Goal: Task Accomplishment & Management: Use online tool/utility

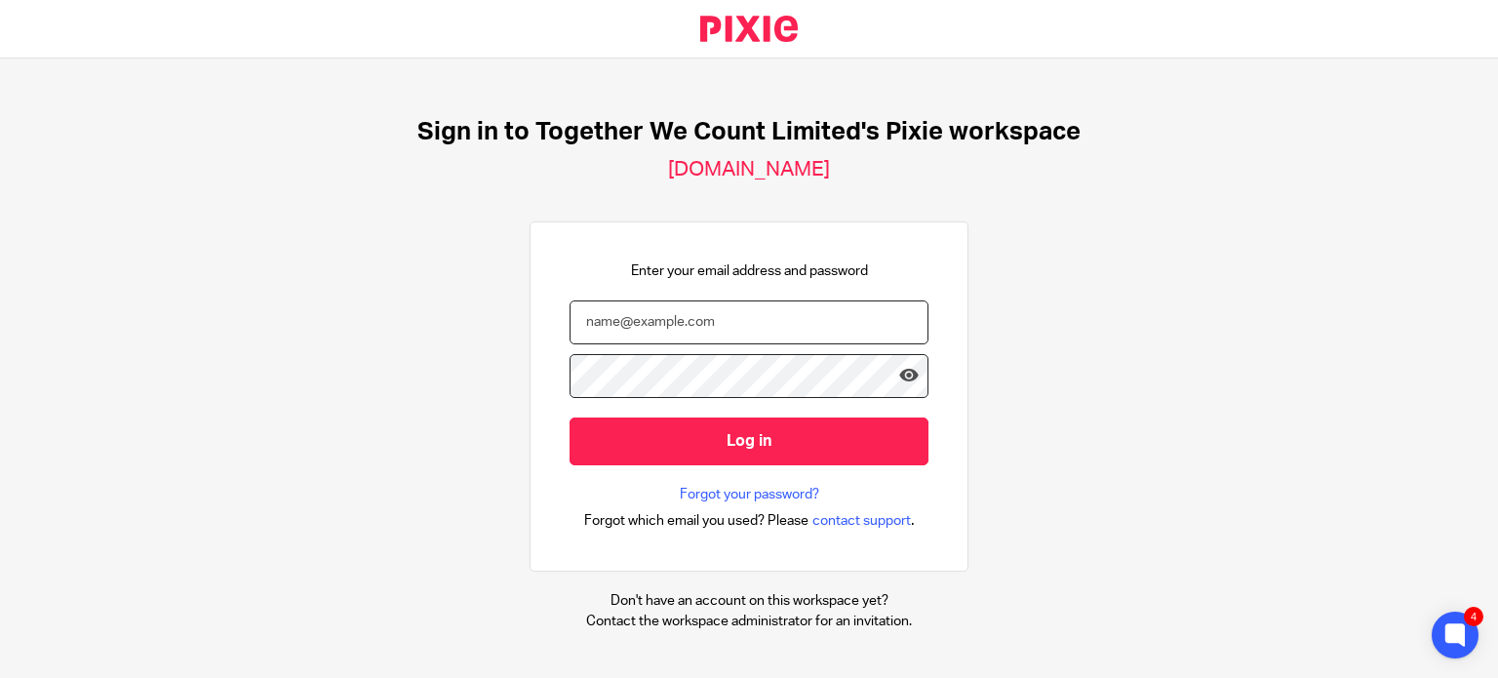
type input "aaron@togetherwecount.co.uk"
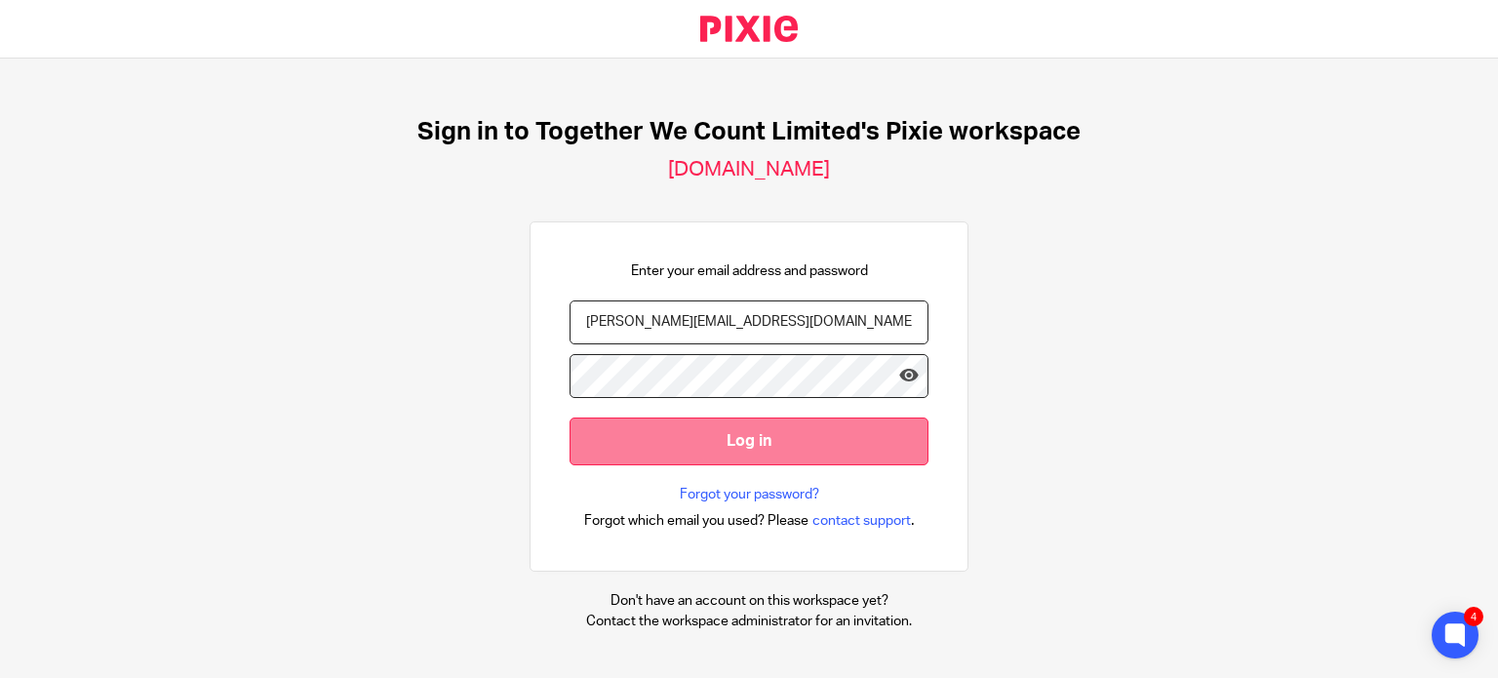
click at [753, 443] on input "Log in" at bounding box center [749, 442] width 359 height 48
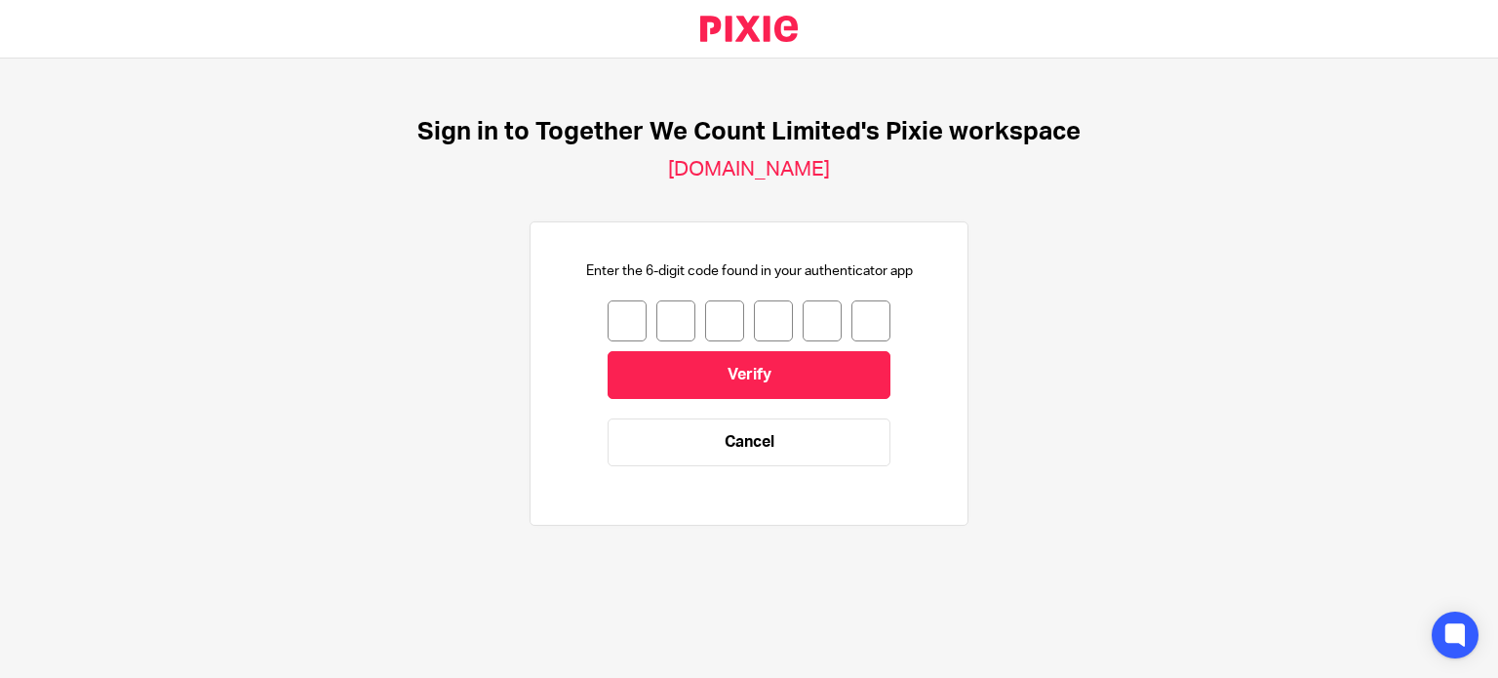
click at [612, 321] on input "number" at bounding box center [627, 320] width 39 height 41
type input "8"
type input "9"
type input "2"
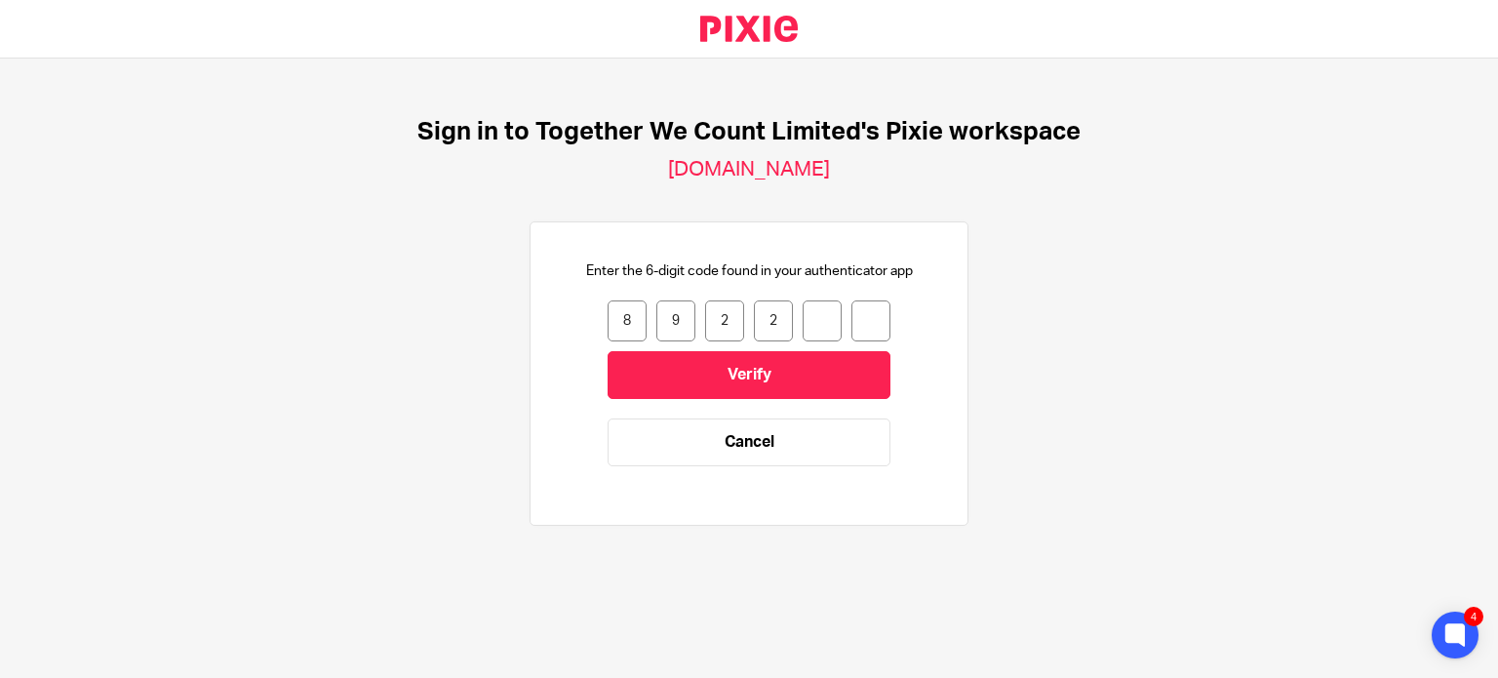
type input "3"
type input "9"
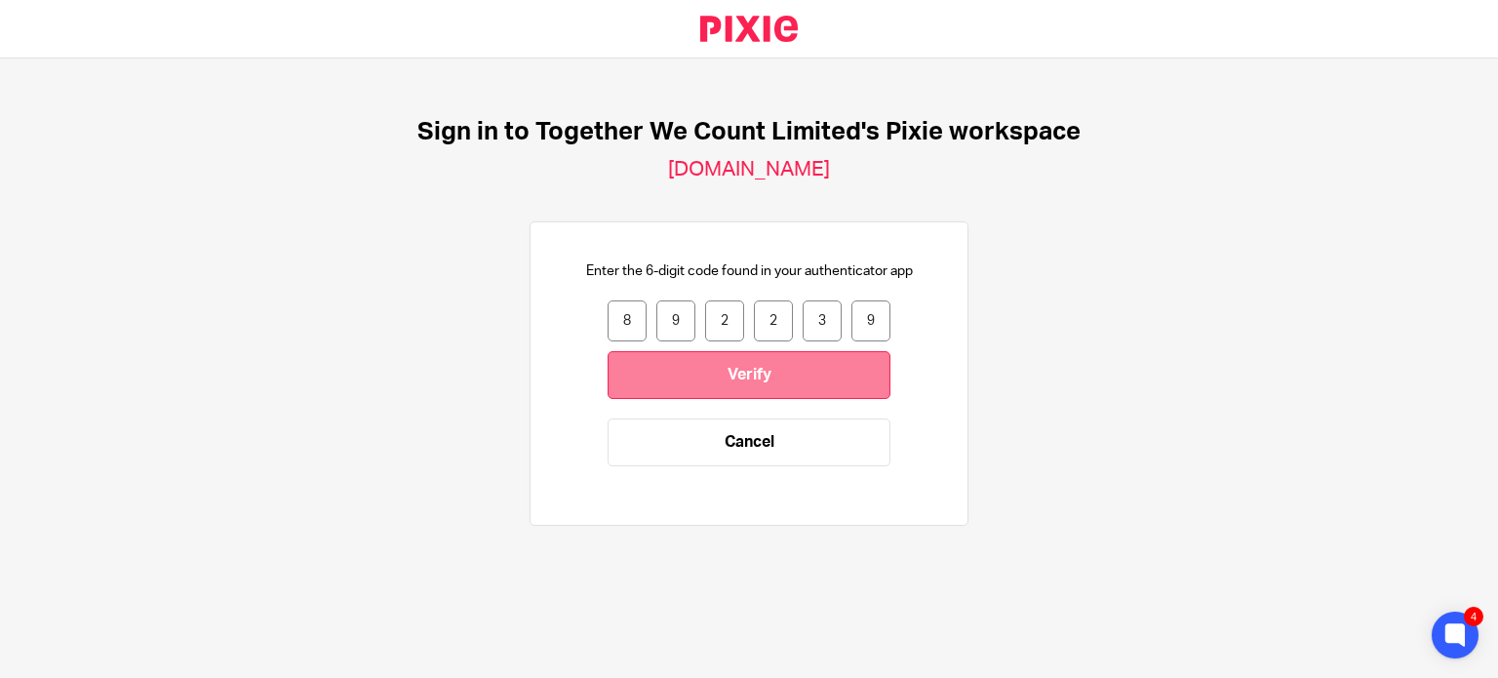
click at [760, 369] on input "Verify" at bounding box center [749, 375] width 283 height 48
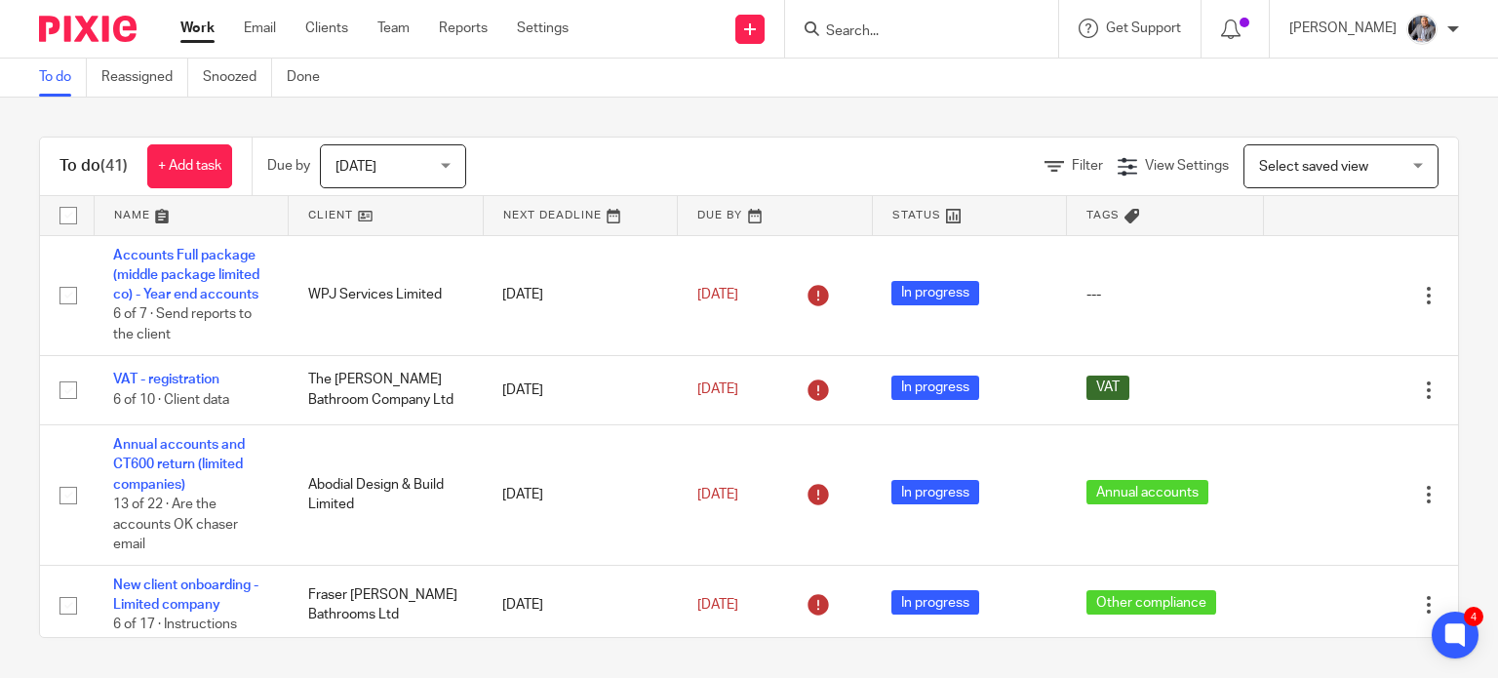
click at [710, 120] on div "To do (41) + Add task Due by Today Today Today Tomorrow This week Next week Thi…" at bounding box center [749, 387] width 1498 height 579
click at [881, 32] on input "Search" at bounding box center [912, 32] width 176 height 18
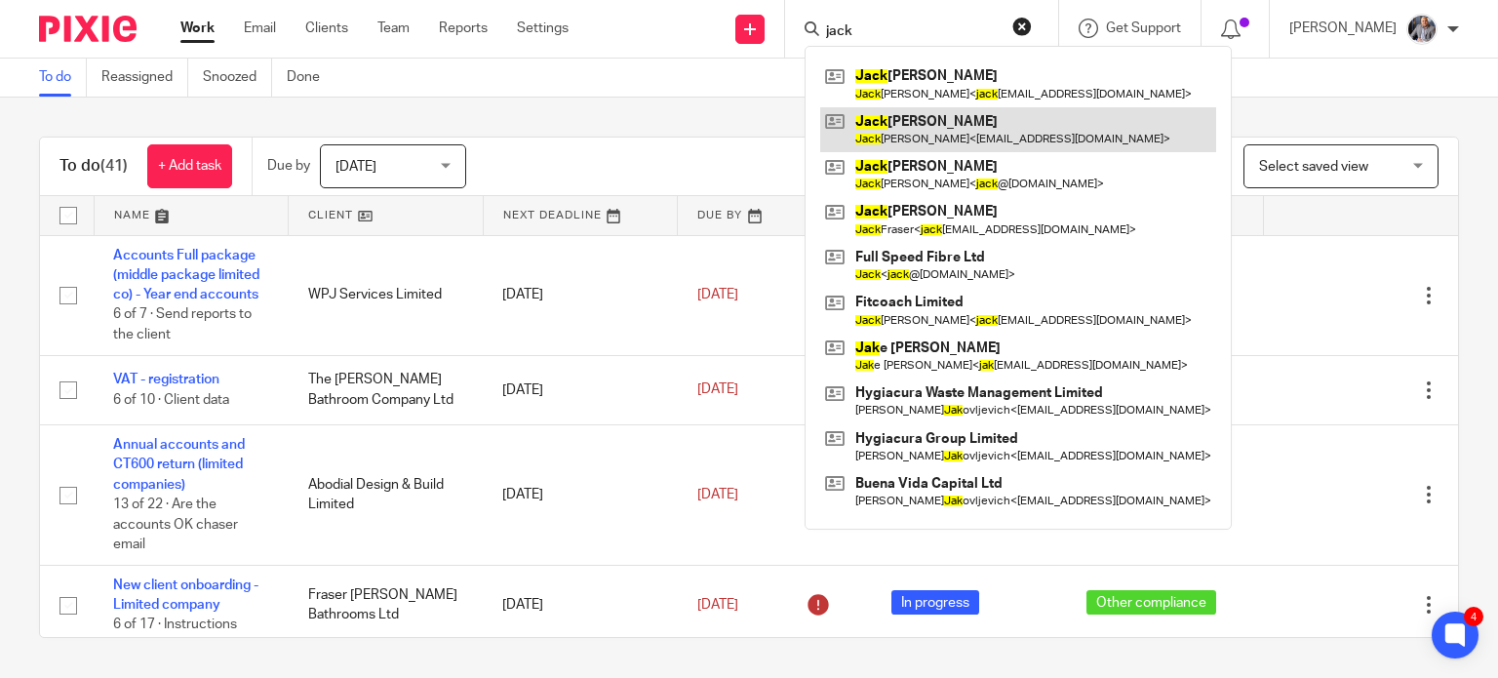
type input "jack"
click at [939, 134] on link at bounding box center [1018, 129] width 396 height 45
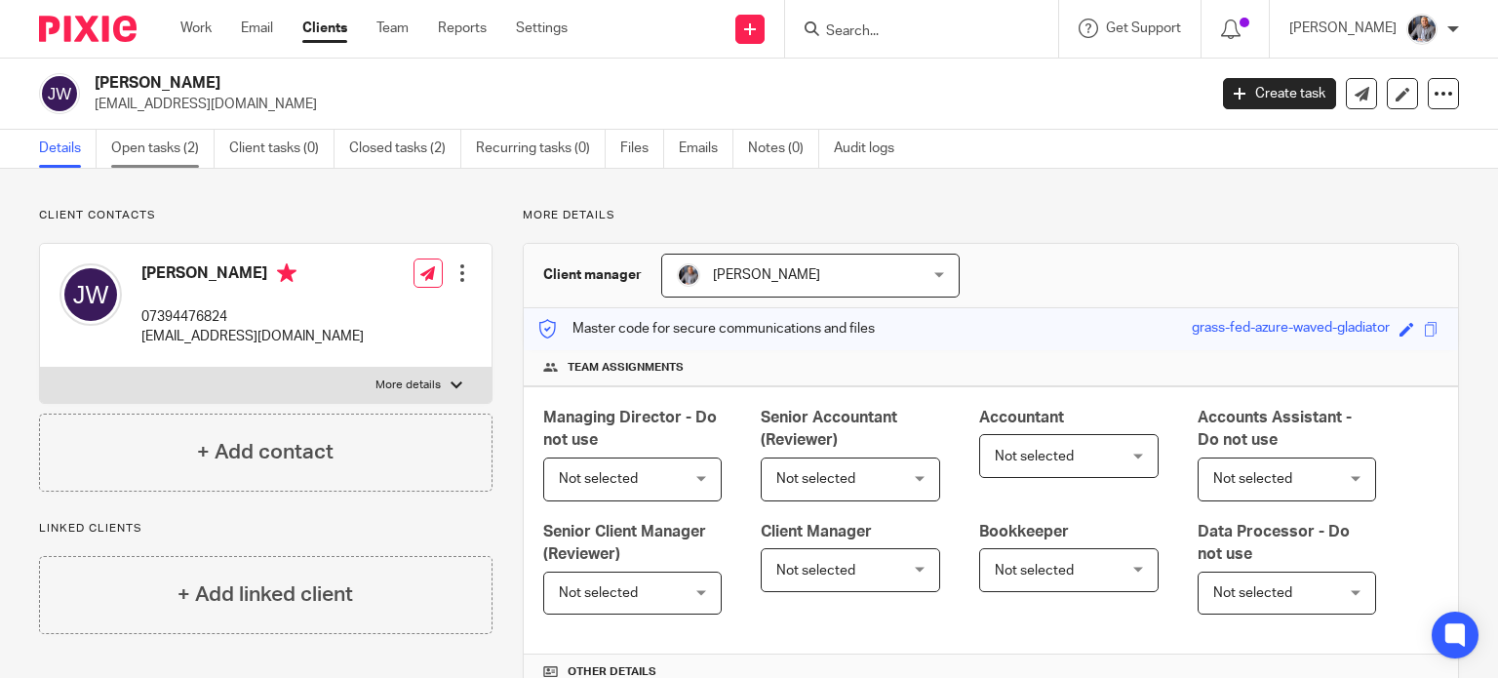
click at [169, 143] on link "Open tasks (2)" at bounding box center [162, 149] width 103 height 38
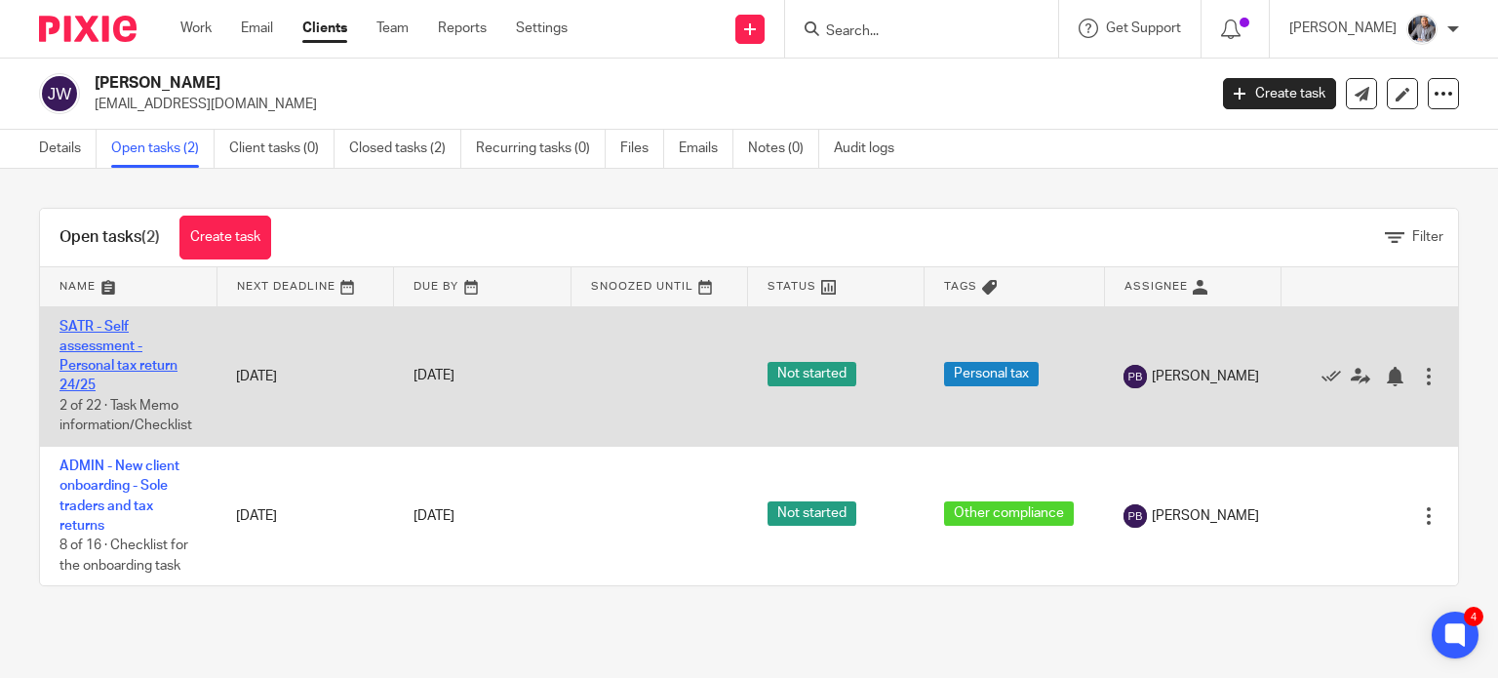
click at [93, 348] on link "SATR - Self assessment - Personal tax return 24/25" at bounding box center [119, 356] width 118 height 73
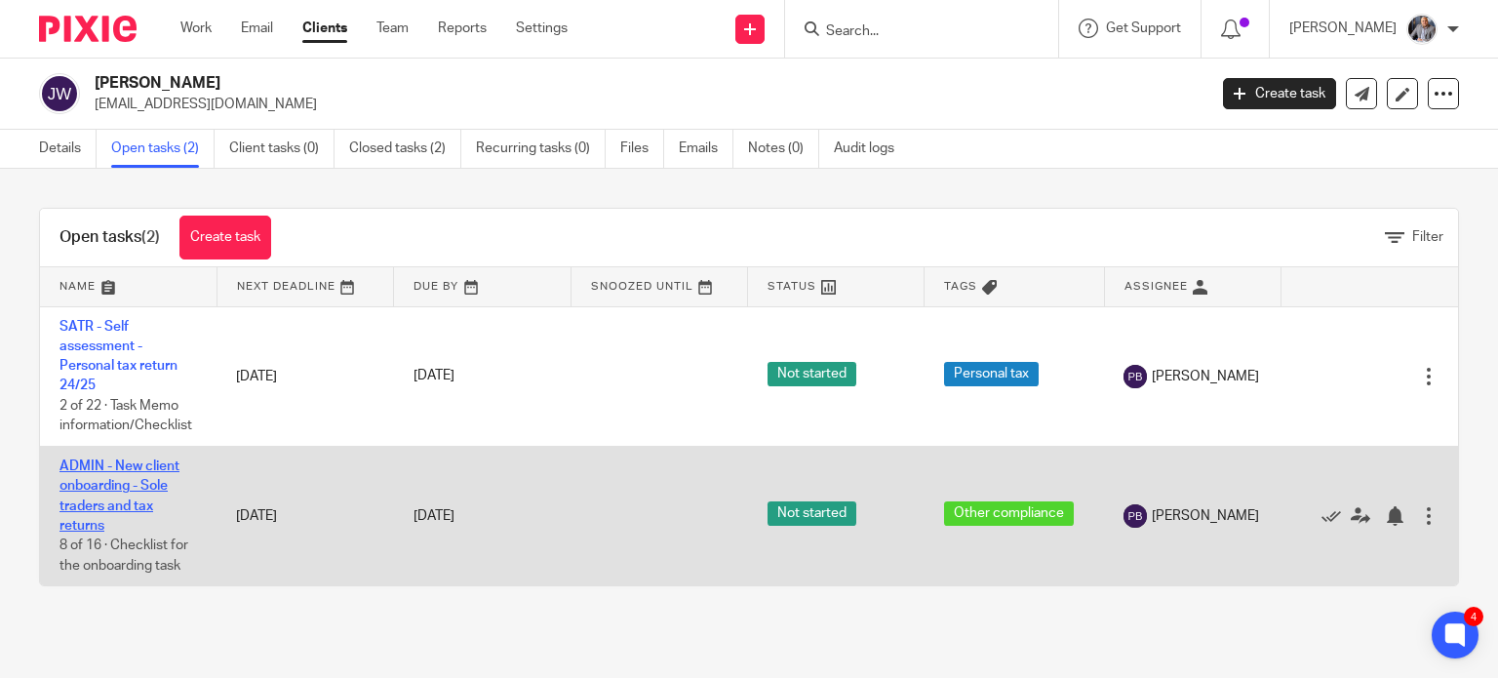
drag, startPoint x: 100, startPoint y: 477, endPoint x: 89, endPoint y: 481, distance: 11.4
click at [89, 481] on link "ADMIN - New client onboarding - Sole traders and tax returns" at bounding box center [120, 495] width 120 height 73
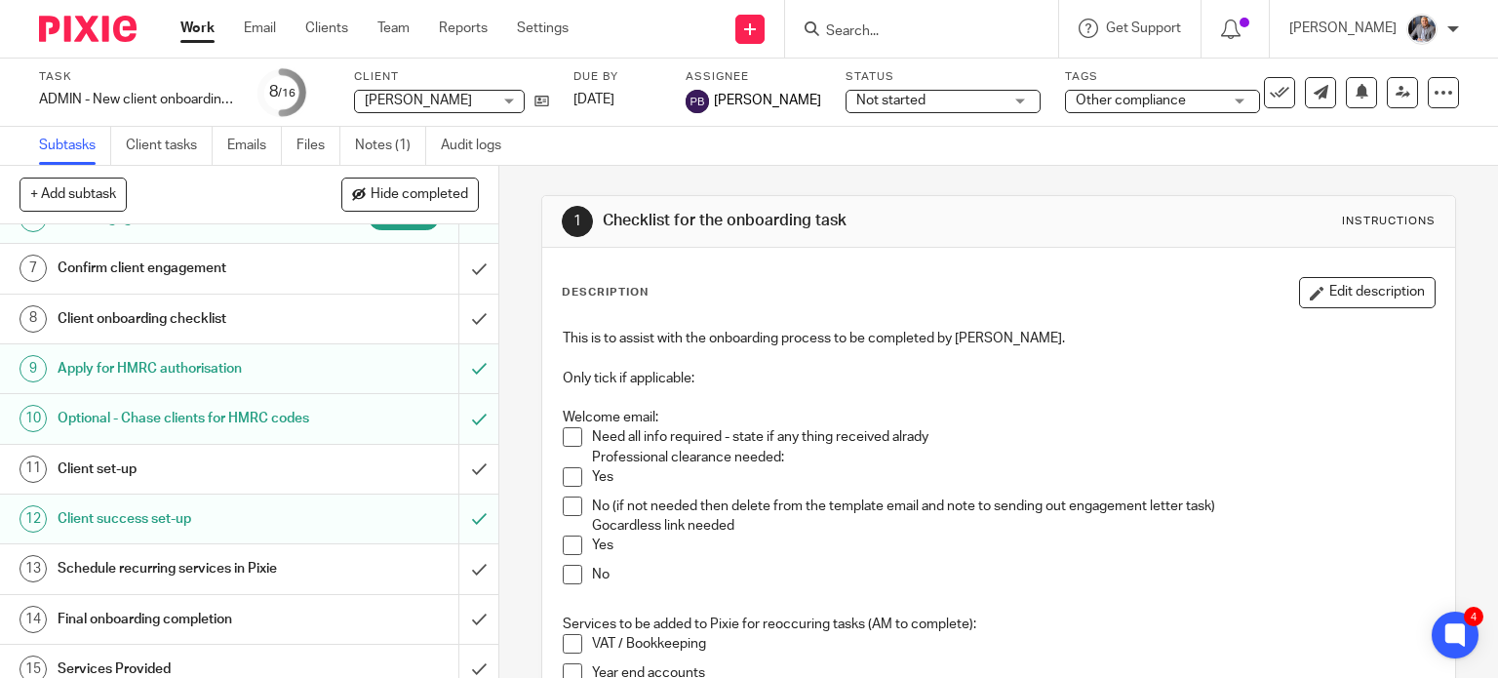
scroll to position [279, 0]
click at [246, 150] on link "Emails" at bounding box center [254, 146] width 55 height 38
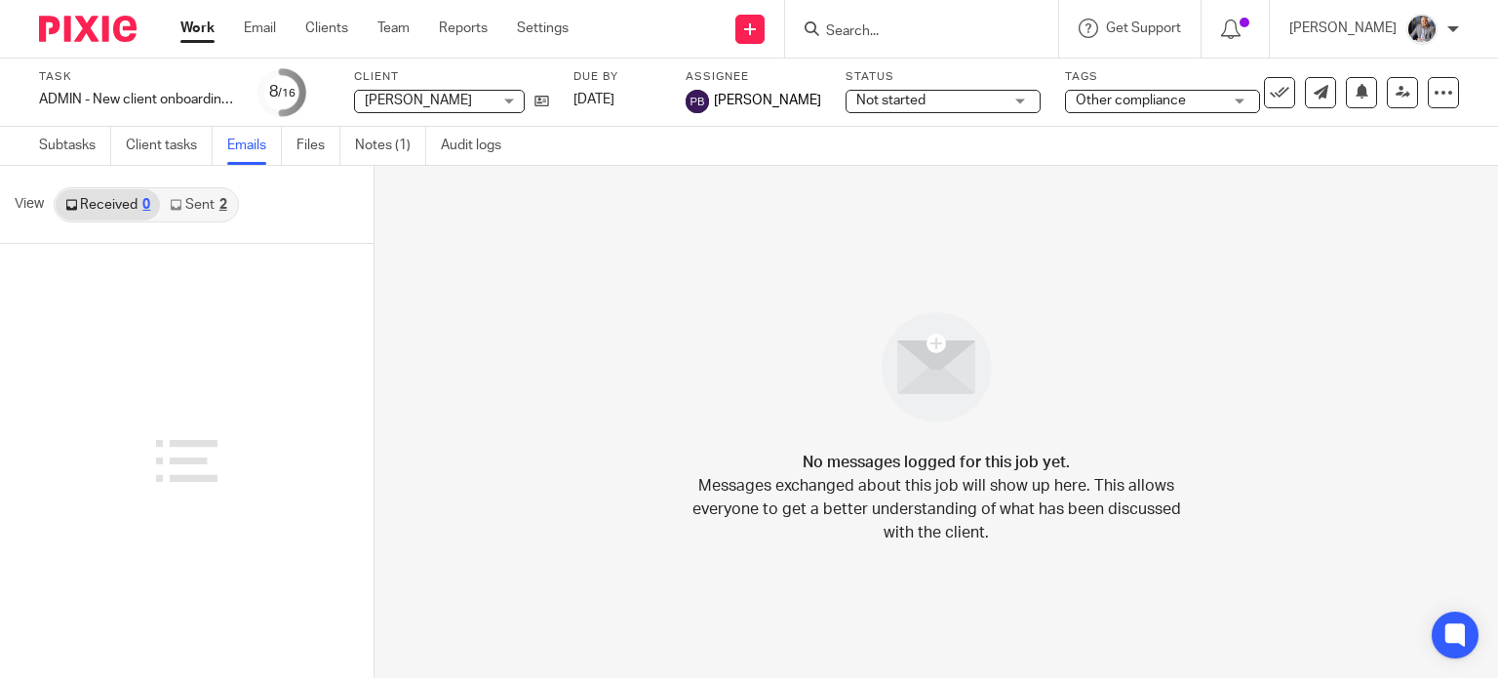
click at [198, 204] on link "Sent 2" at bounding box center [198, 204] width 76 height 31
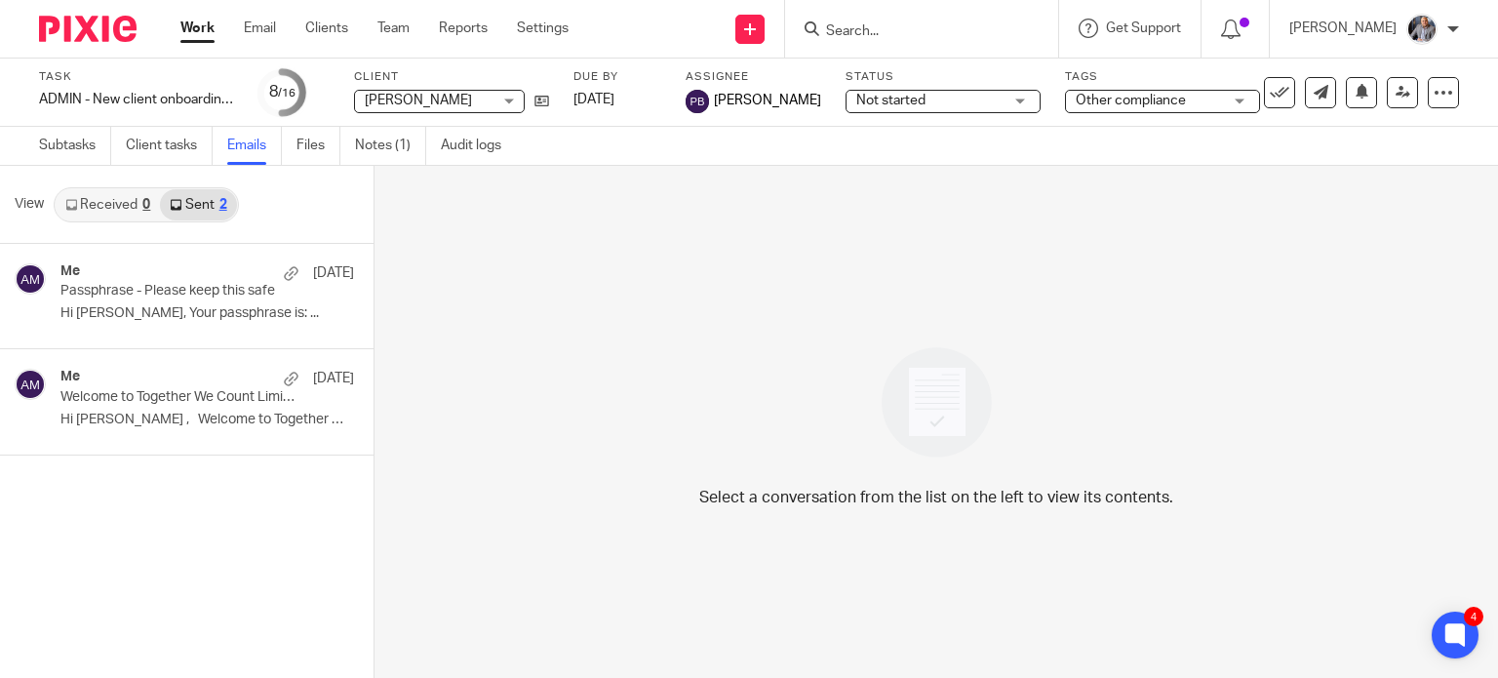
click at [122, 205] on link "Received 0" at bounding box center [108, 204] width 104 height 31
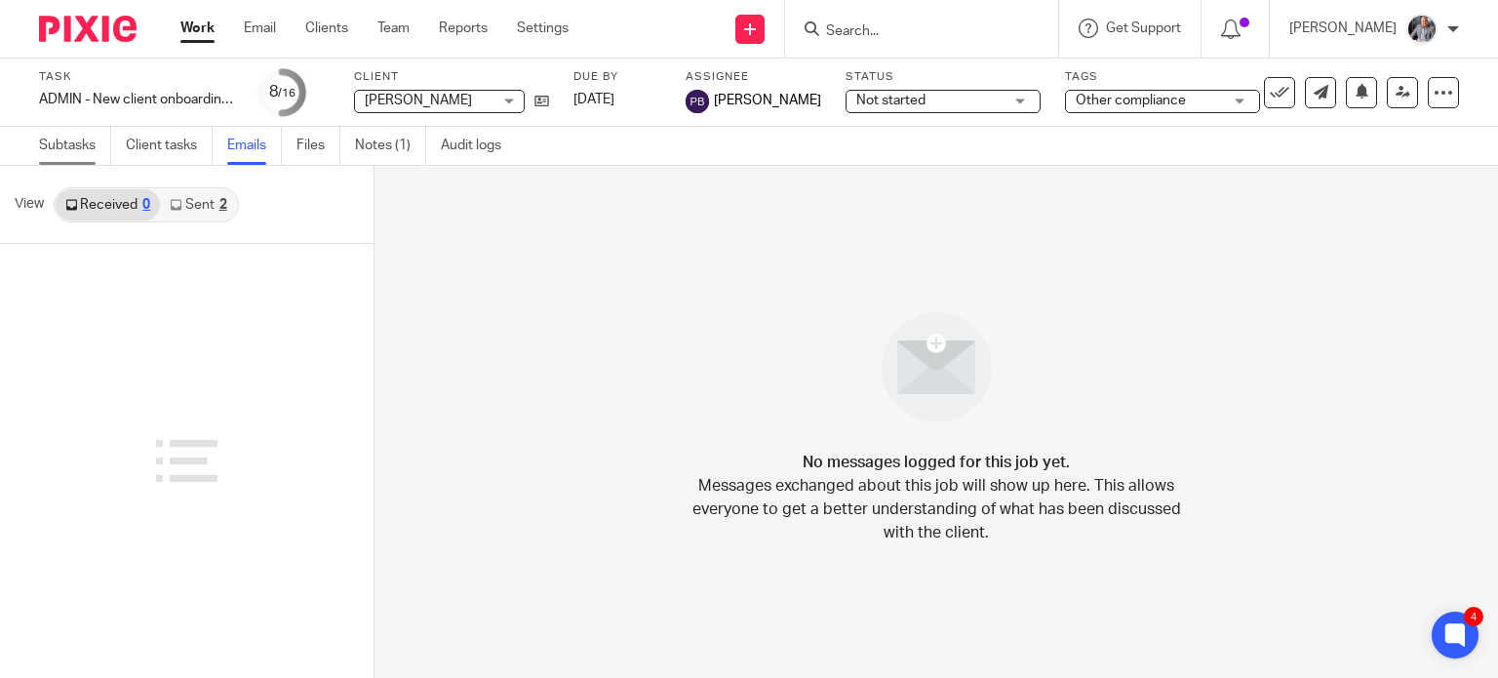
click at [75, 143] on link "Subtasks" at bounding box center [75, 146] width 72 height 38
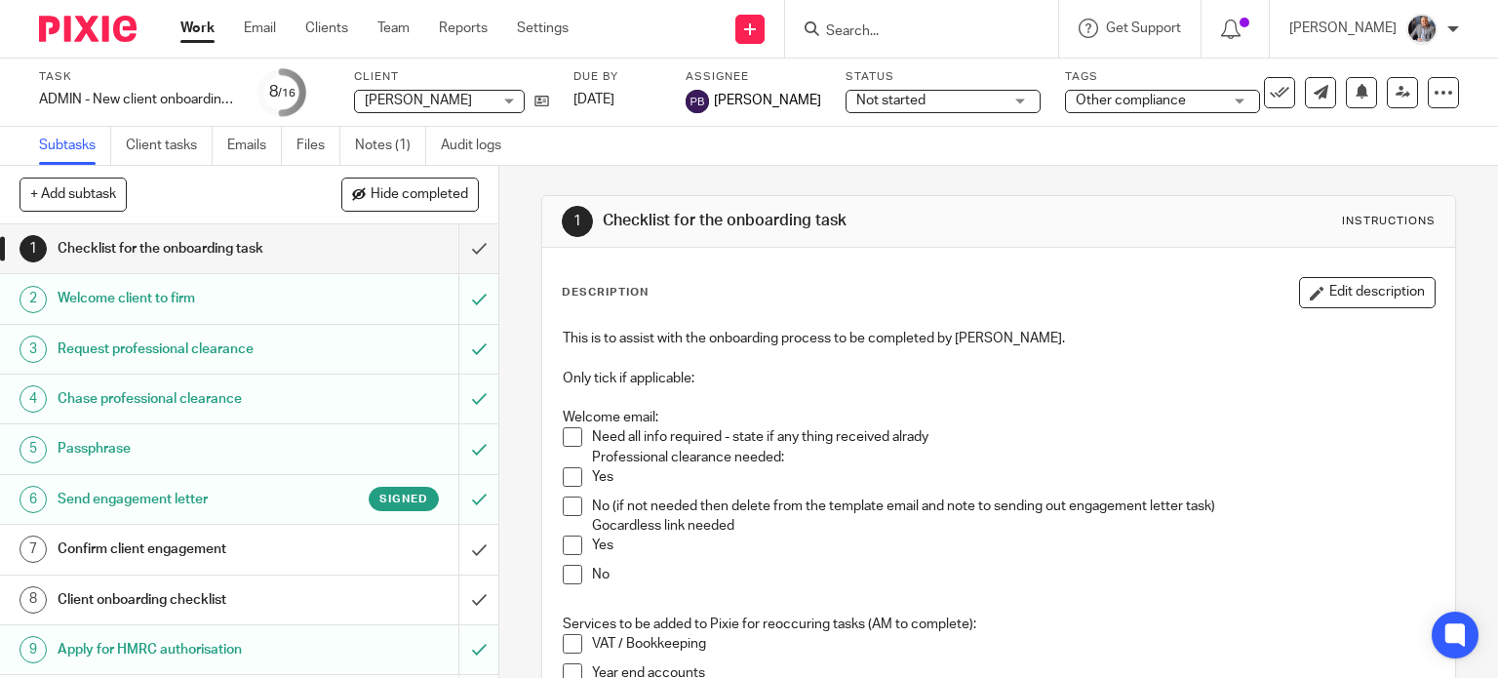
click at [269, 495] on h1 "Send engagement letter" at bounding box center [185, 499] width 255 height 29
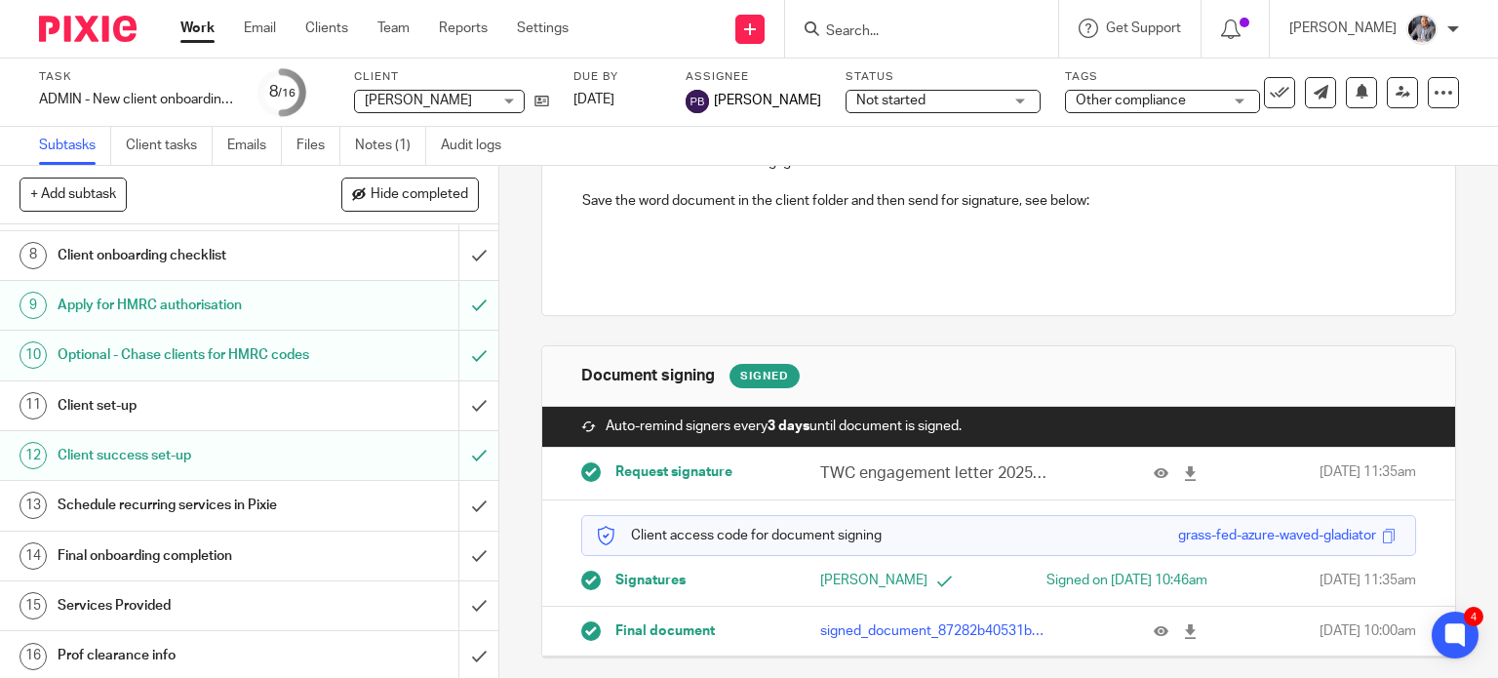
scroll to position [351, 0]
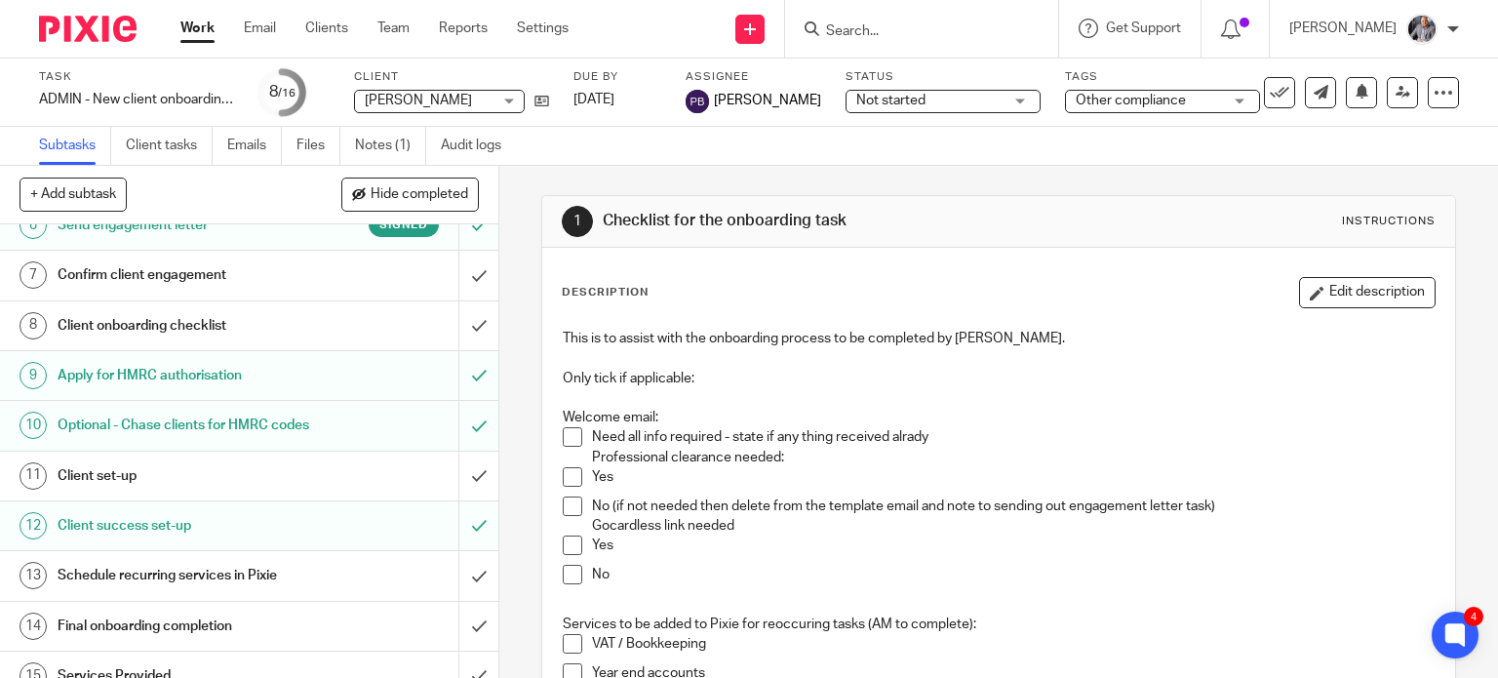
scroll to position [281, 0]
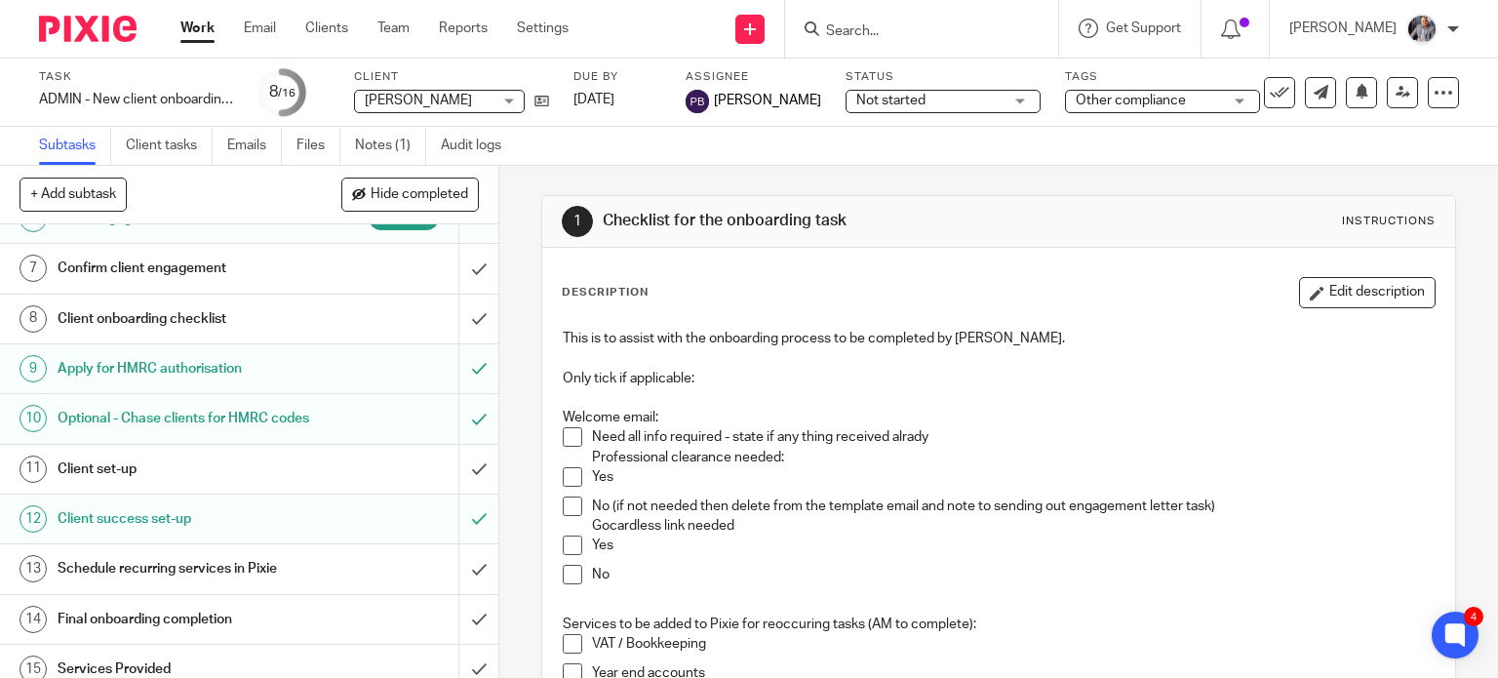
click at [175, 534] on h1 "Client success set-up" at bounding box center [185, 518] width 255 height 29
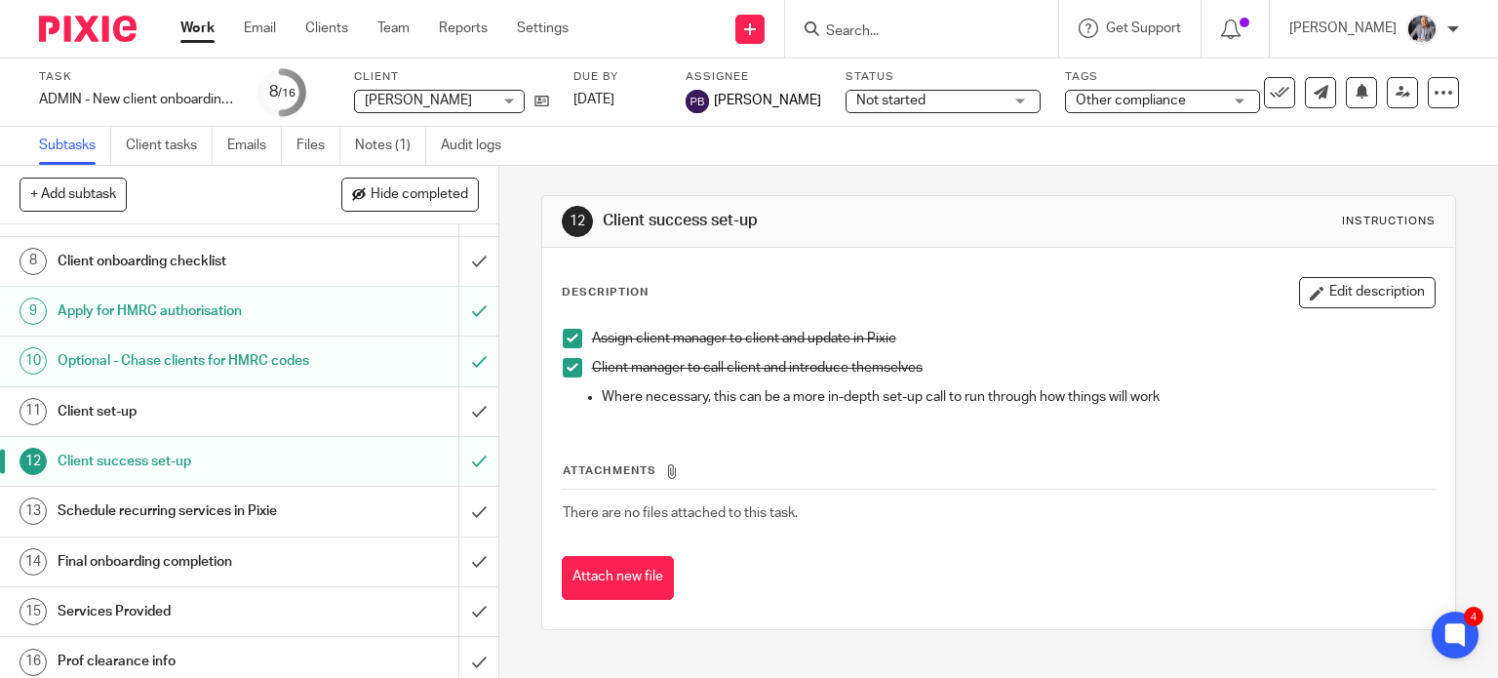
scroll to position [364, 0]
